Goal: Task Accomplishment & Management: Use online tool/utility

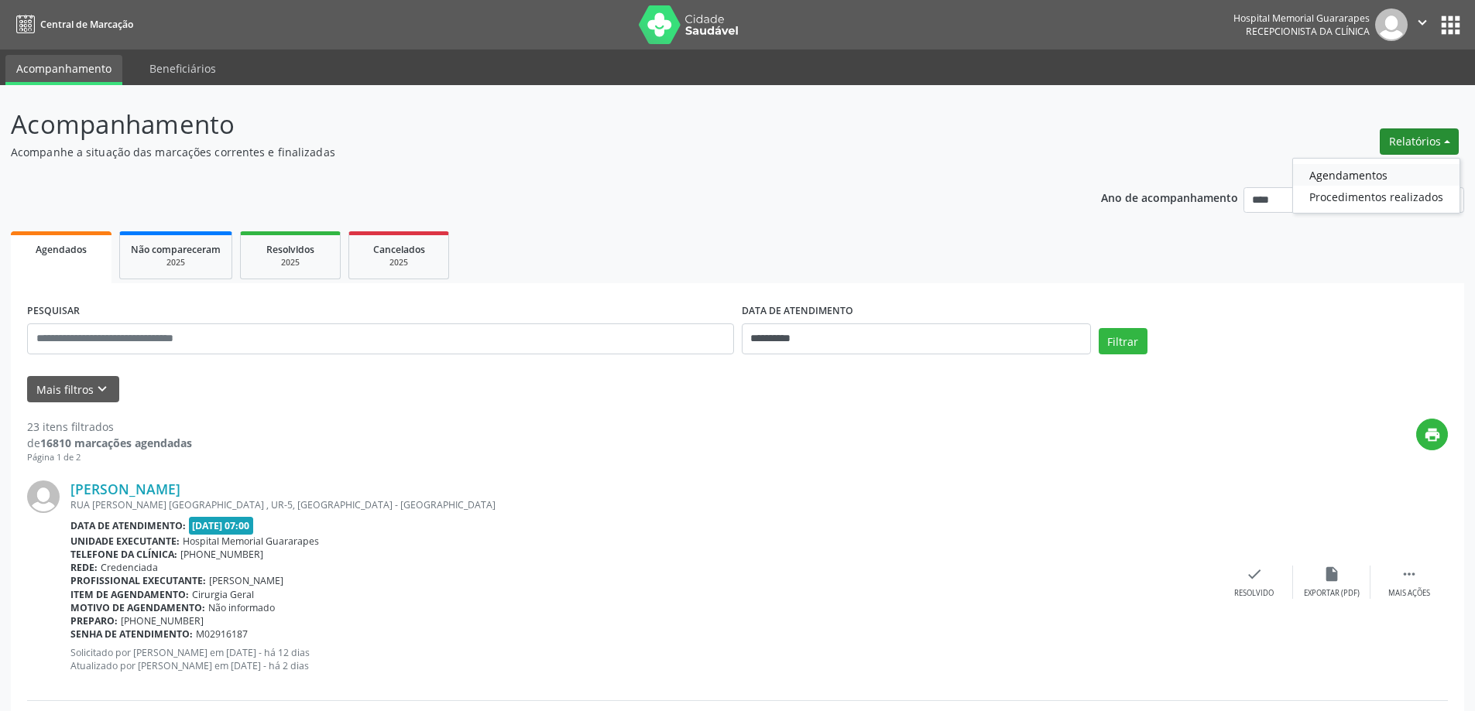
click at [1373, 173] on link "Agendamentos" at bounding box center [1376, 175] width 166 height 22
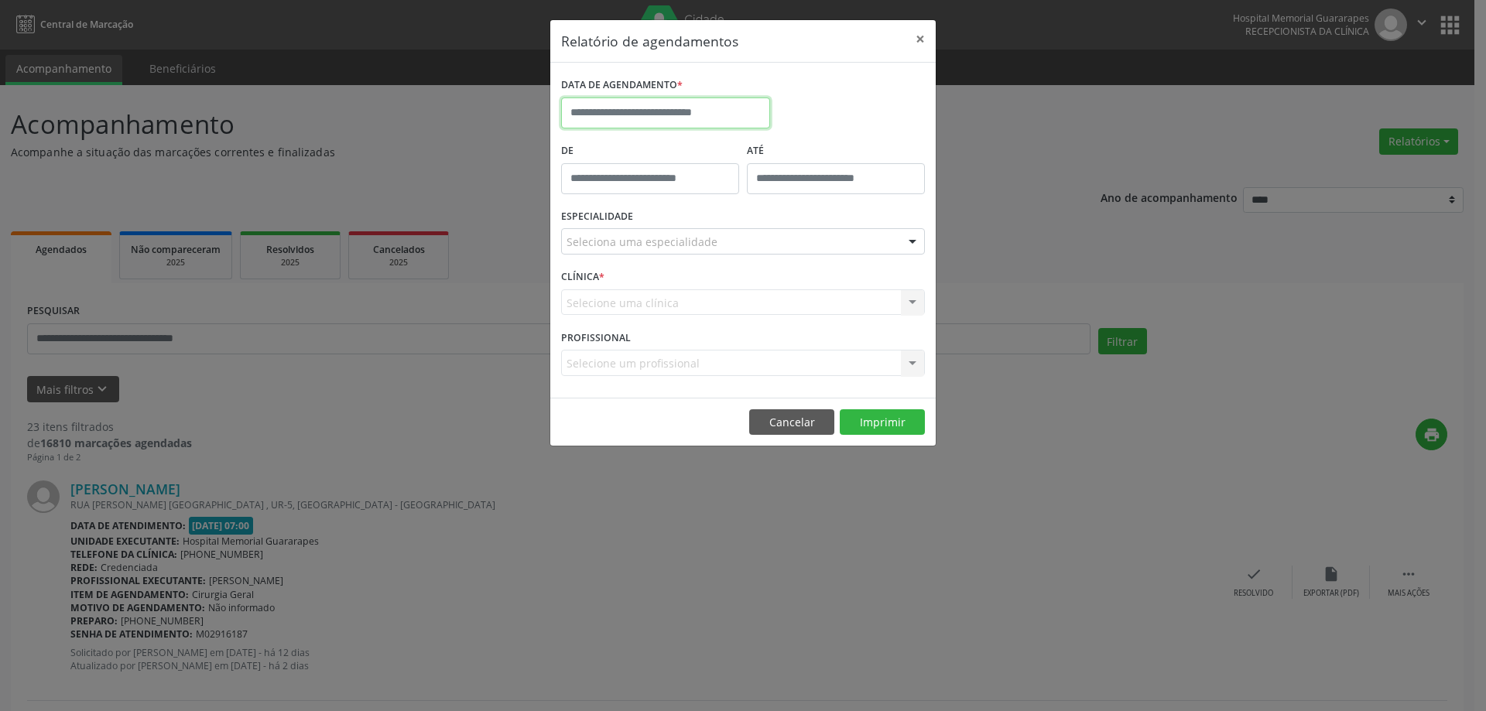
click at [713, 113] on input "text" at bounding box center [665, 113] width 209 height 31
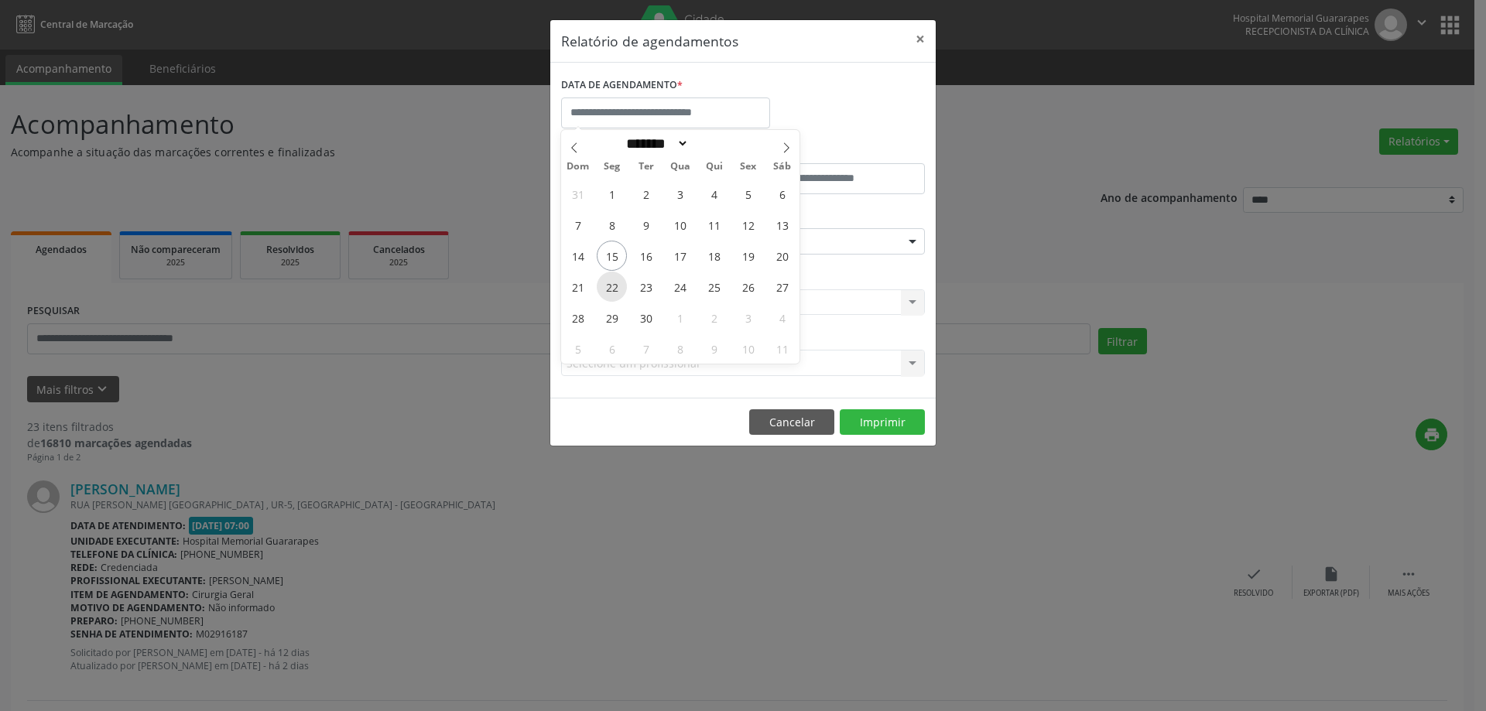
click at [605, 289] on span "22" at bounding box center [612, 287] width 30 height 30
type input "**********"
click at [605, 289] on span "22" at bounding box center [612, 287] width 30 height 30
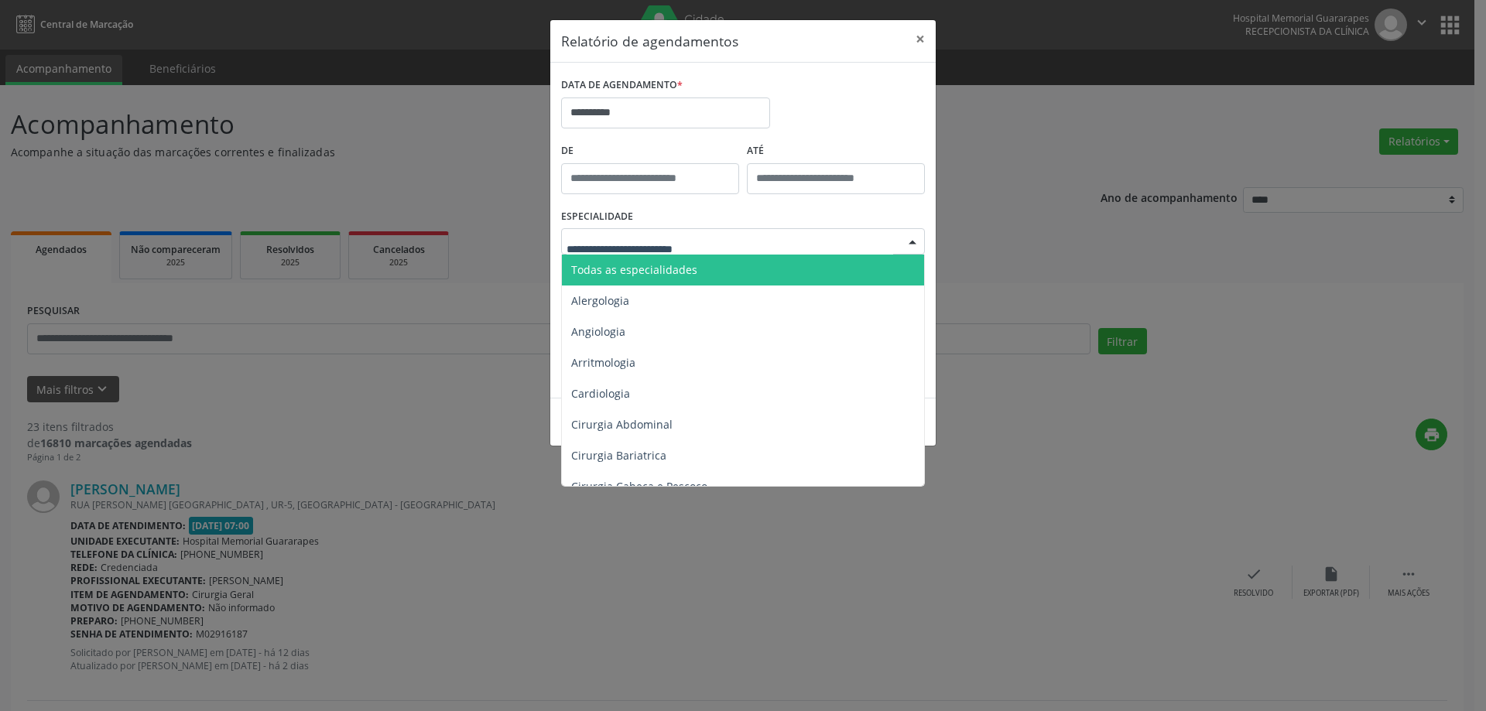
click at [732, 231] on div at bounding box center [743, 241] width 364 height 26
click at [720, 262] on span "Todas as especialidades" at bounding box center [744, 270] width 365 height 31
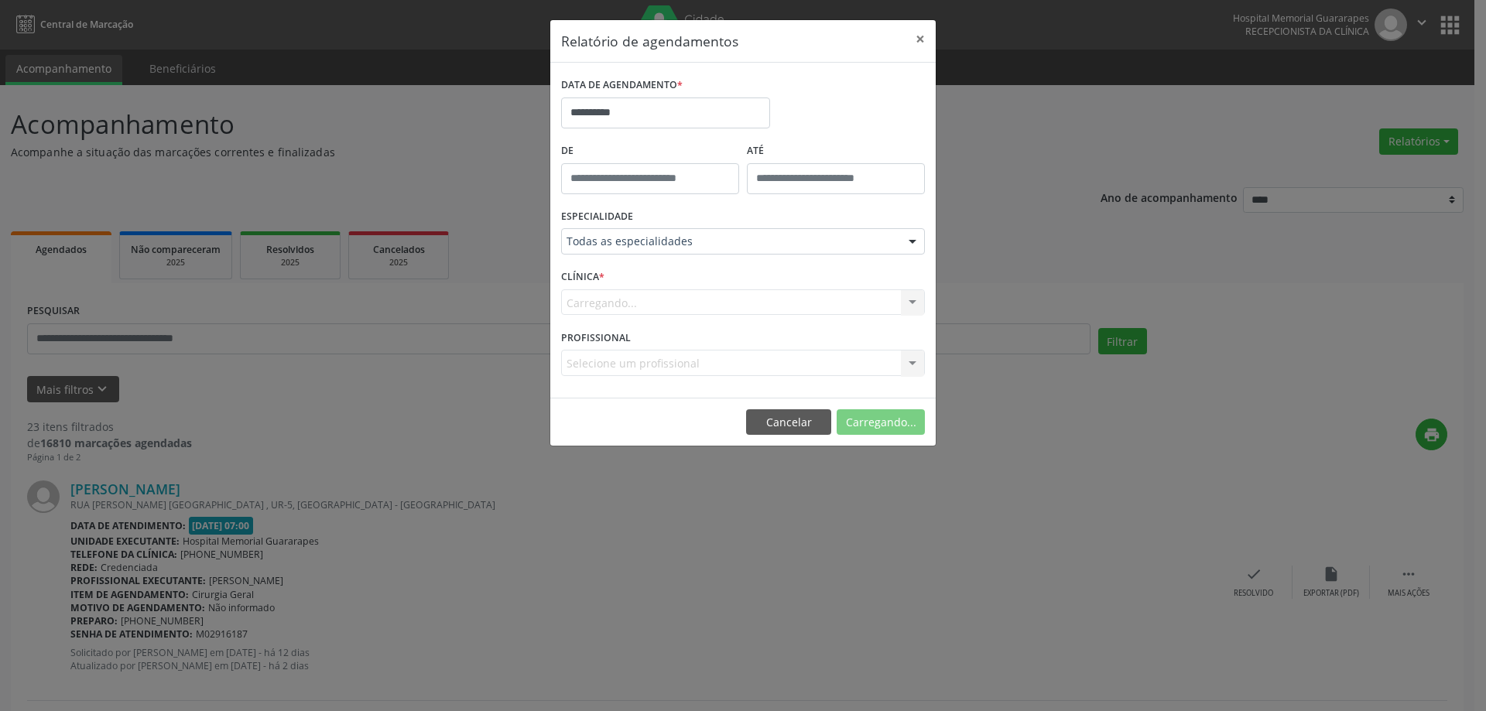
click at [720, 262] on div "ESPECIALIDADE Todas as especialidades Todas as especialidades Alergologia Angio…" at bounding box center [743, 235] width 372 height 60
click at [891, 415] on button "Imprimir" at bounding box center [882, 422] width 85 height 26
